Goal: Transaction & Acquisition: Book appointment/travel/reservation

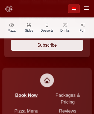
click at [37, 93] on link "Book Now" at bounding box center [26, 95] width 22 height 5
